Goal: Find specific page/section

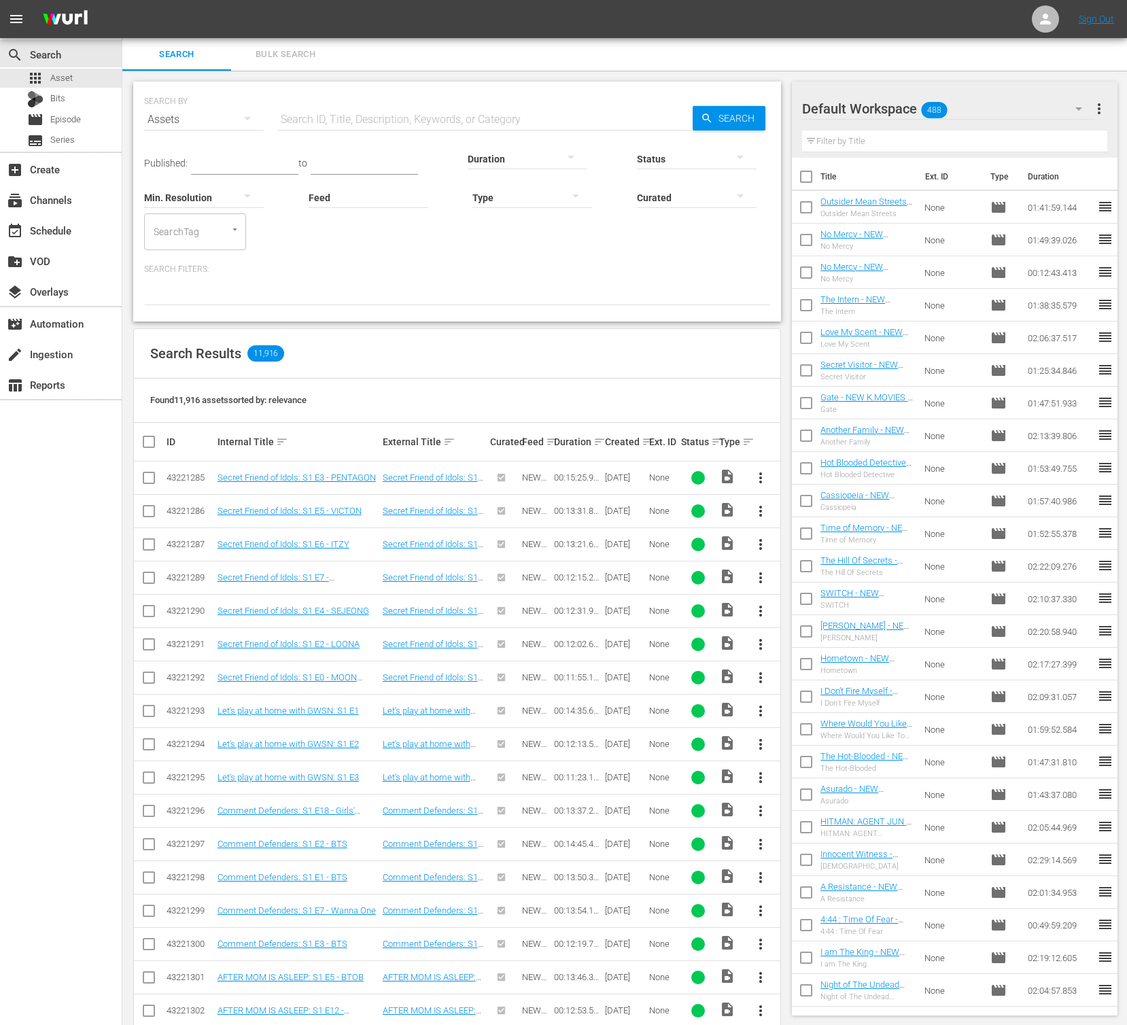
click at [422, 302] on div at bounding box center [457, 293] width 626 height 23
click at [36, 228] on div "event_available Schedule" at bounding box center [38, 228] width 76 height 12
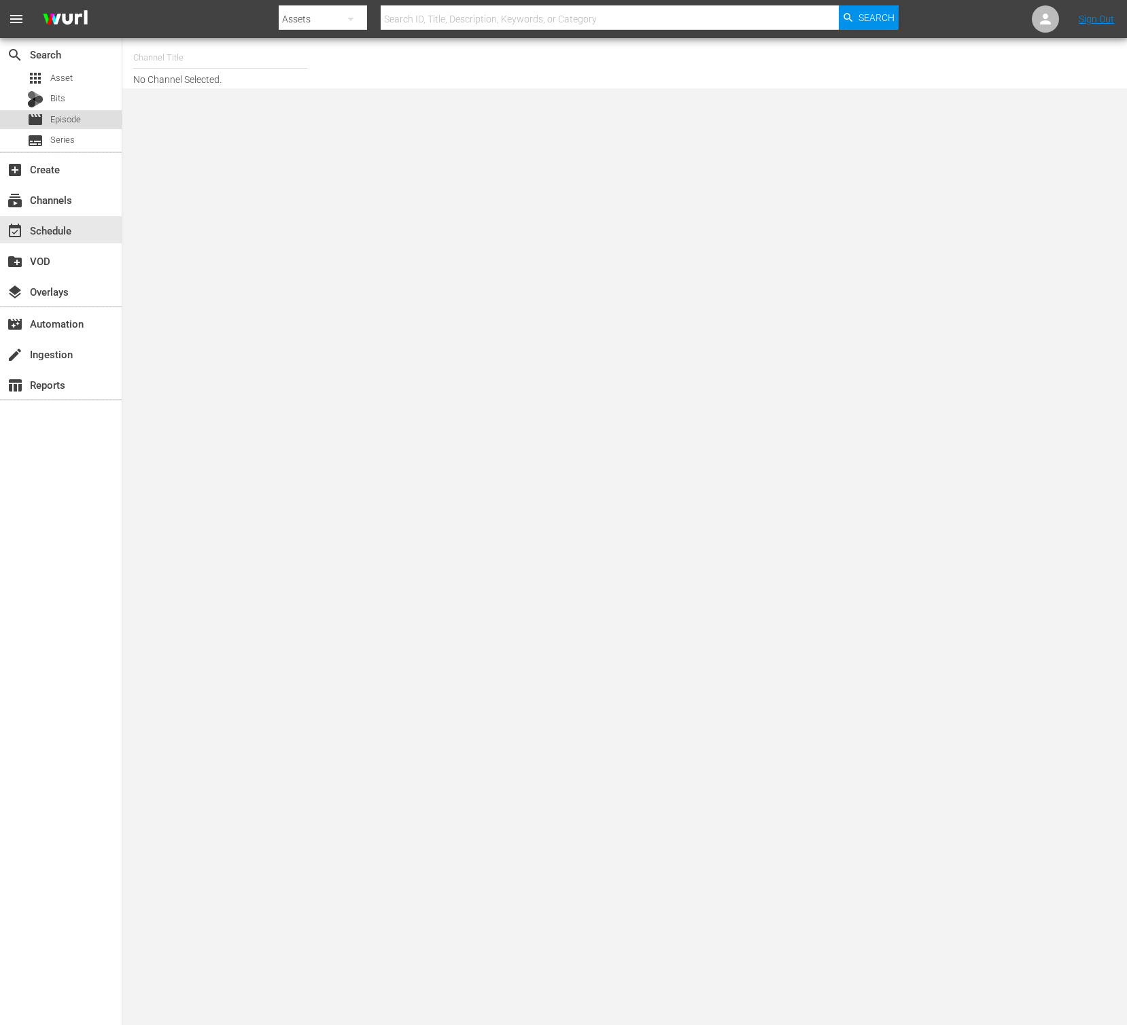
click at [91, 116] on div "movie Episode" at bounding box center [61, 119] width 122 height 19
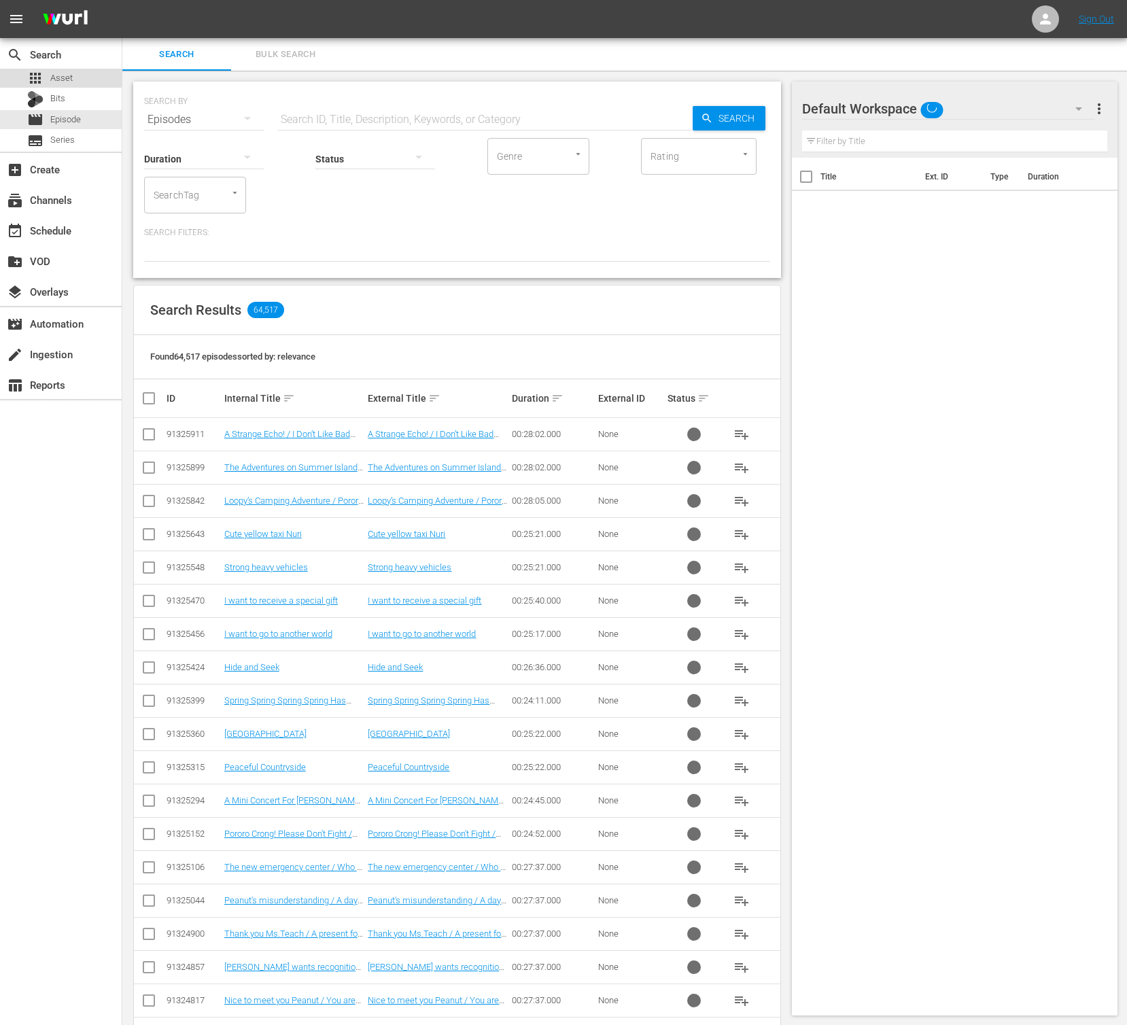
click at [88, 81] on div "apps Asset" at bounding box center [61, 78] width 122 height 19
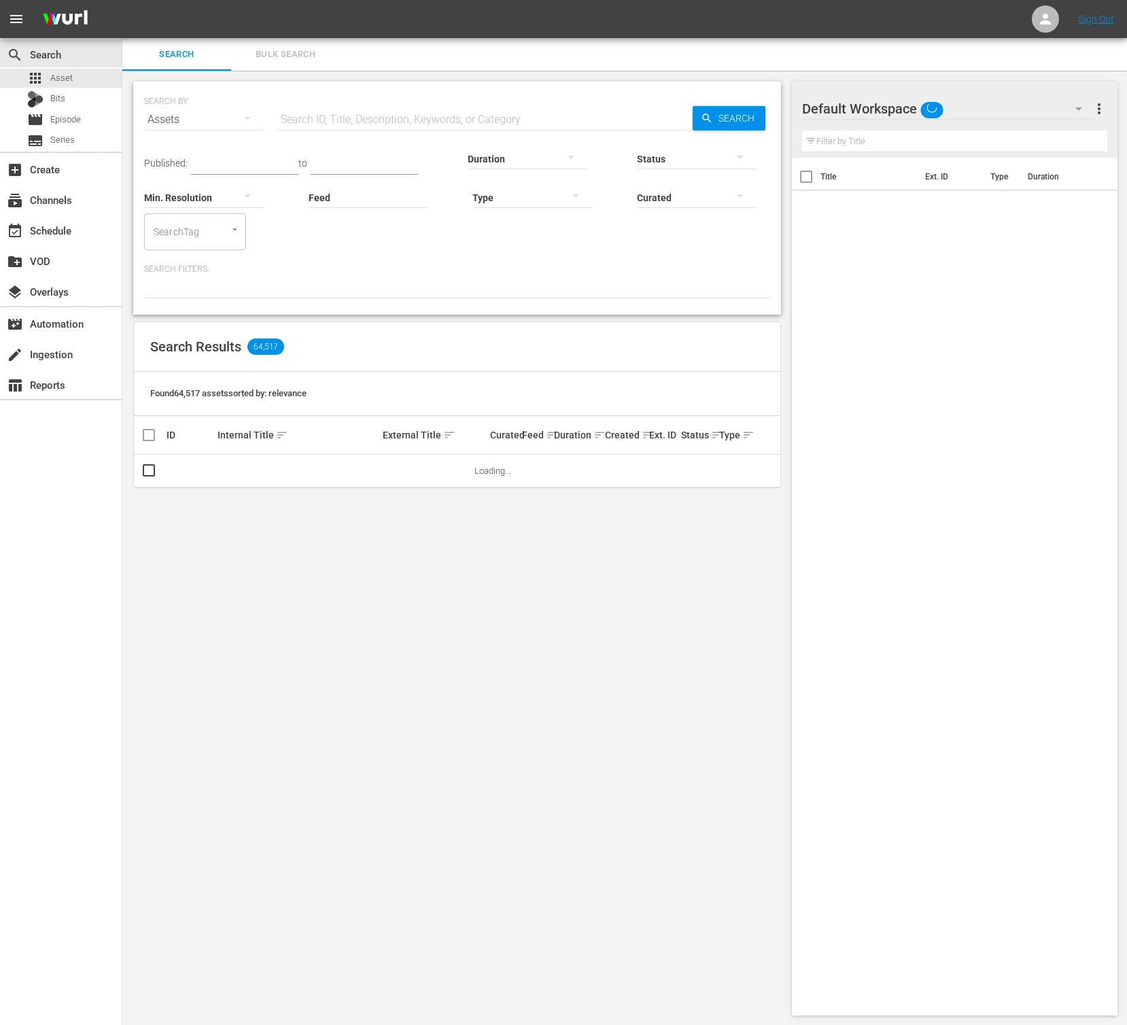
click at [347, 109] on input "text" at bounding box center [484, 119] width 415 height 33
type input "ㄴ"
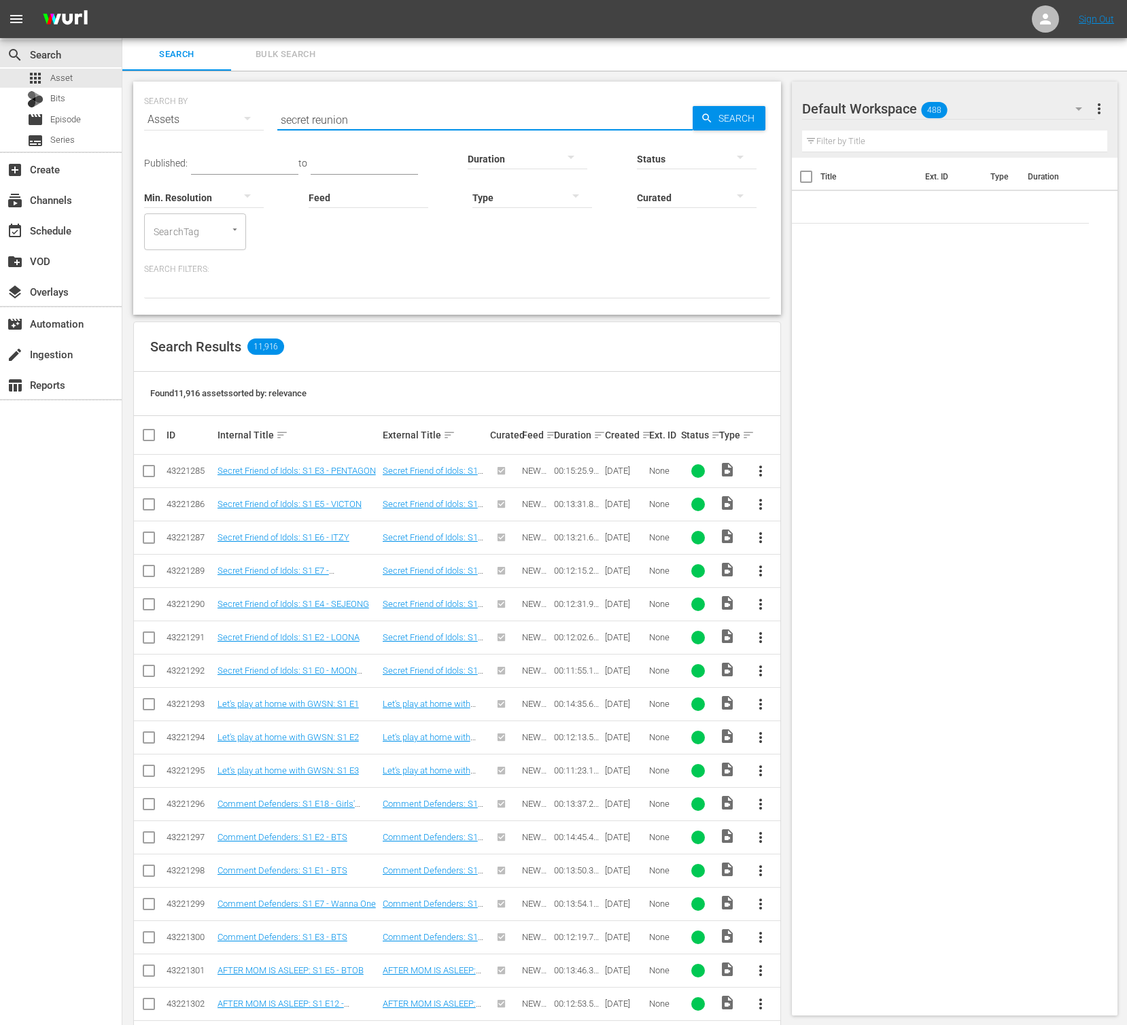
type input "secret reunion"
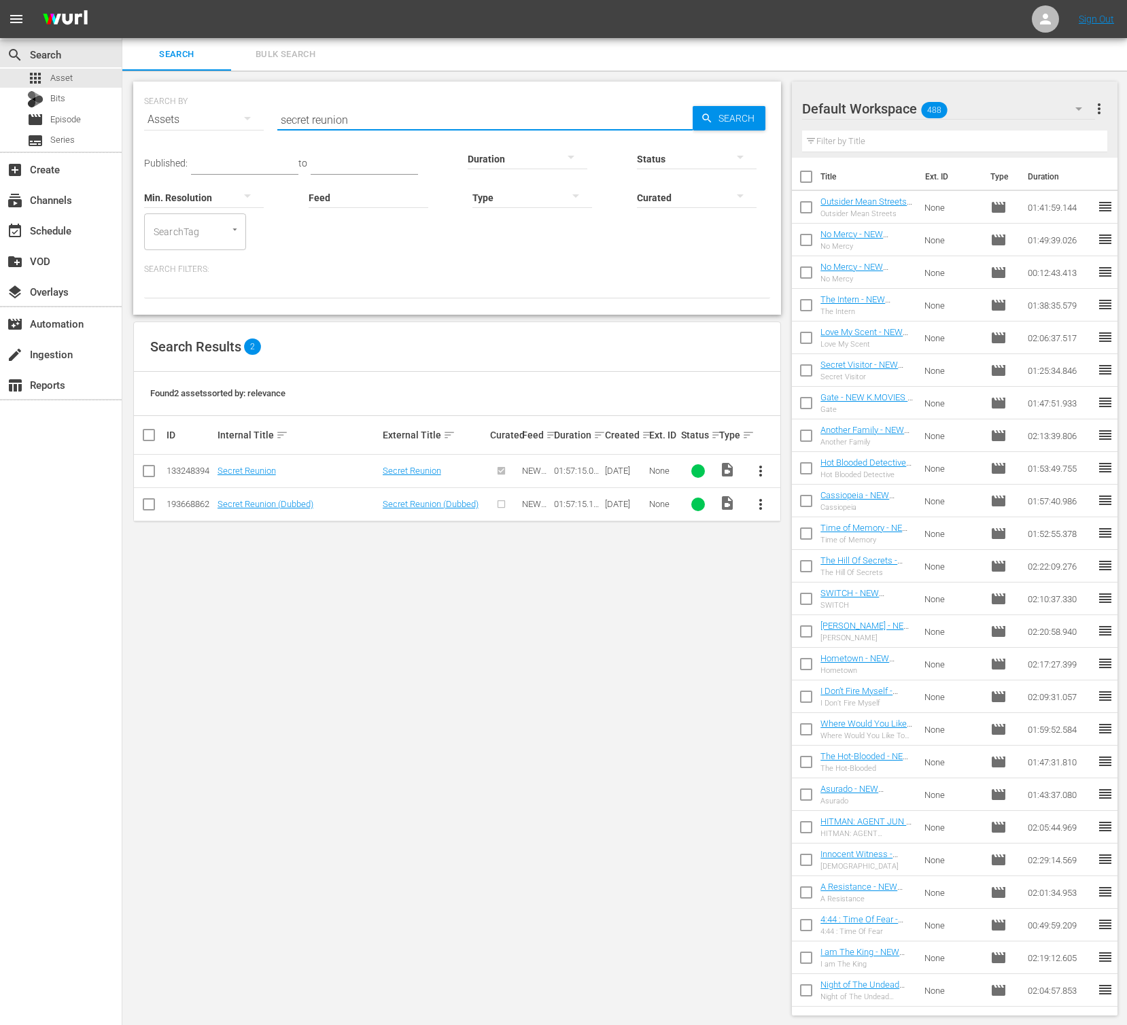
click at [760, 497] on span "more_vert" at bounding box center [761, 504] width 16 height 16
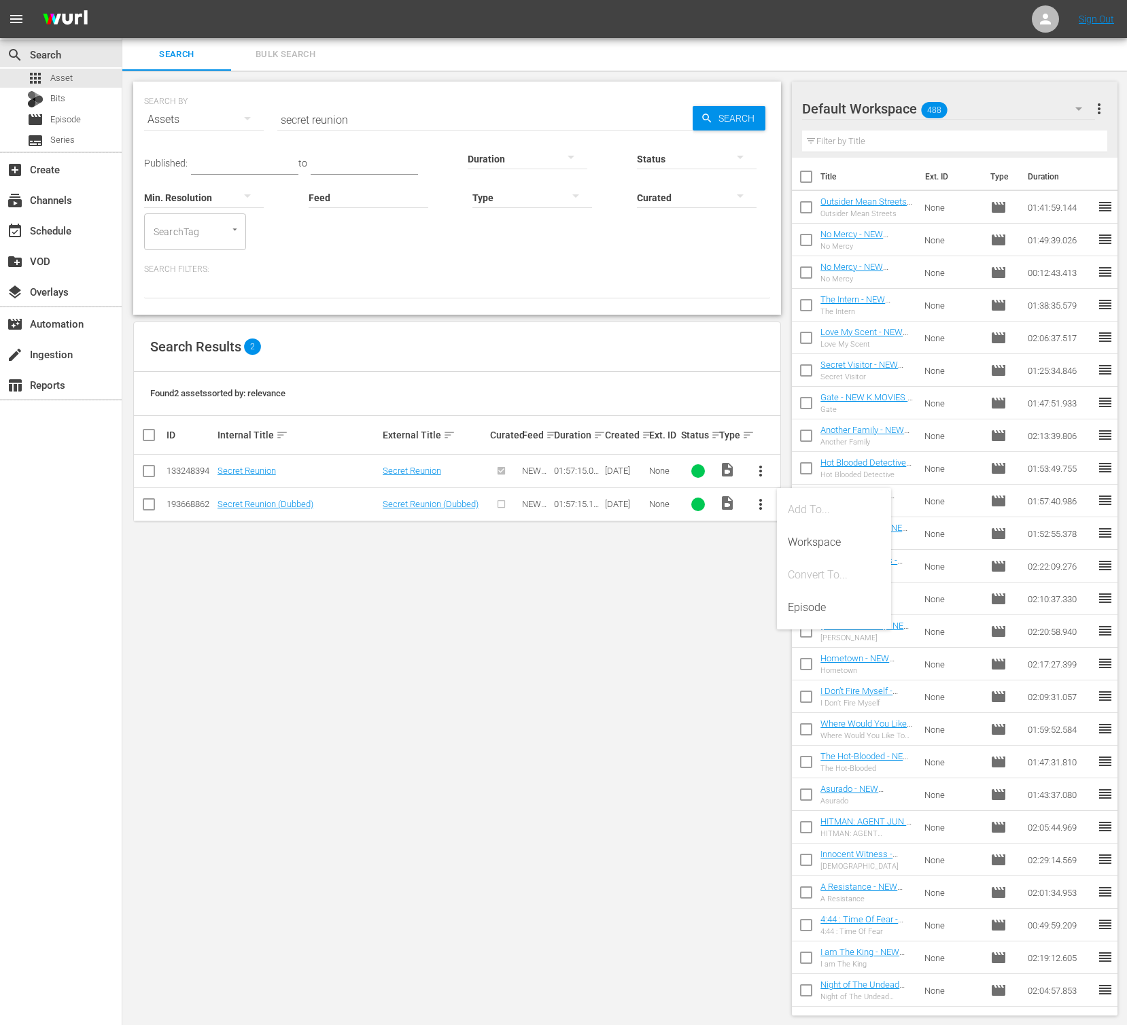
click at [807, 597] on div "Episode" at bounding box center [834, 608] width 92 height 33
click at [352, 568] on div "SEARCH BY Search By Assets Search ID, Title, Description, Keywords, or Category…" at bounding box center [457, 549] width 670 height 956
